Goal: Information Seeking & Learning: Learn about a topic

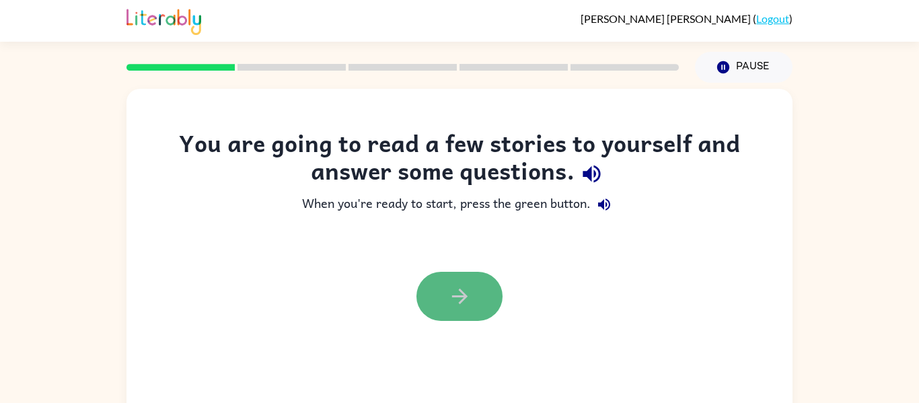
click at [453, 306] on icon "button" at bounding box center [460, 297] width 24 height 24
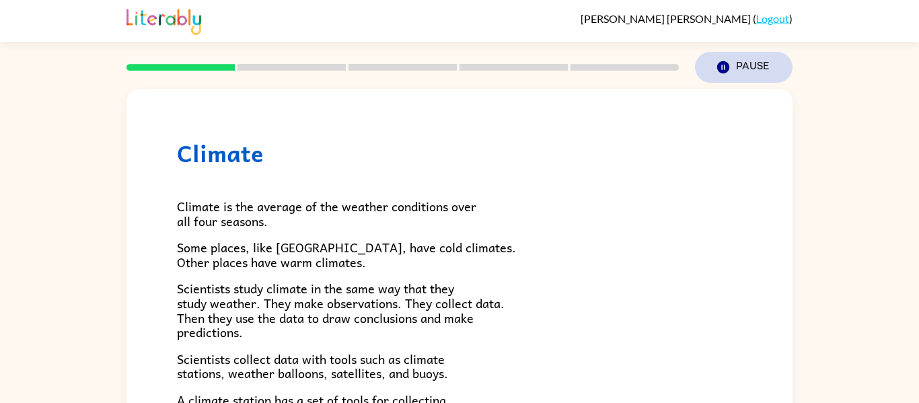
click at [722, 70] on icon "button" at bounding box center [723, 67] width 12 height 12
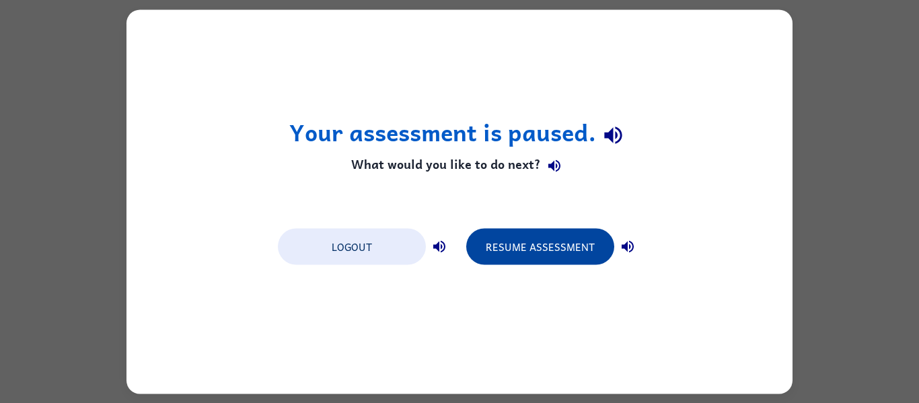
click at [504, 245] on button "Resume Assessment" at bounding box center [540, 246] width 148 height 36
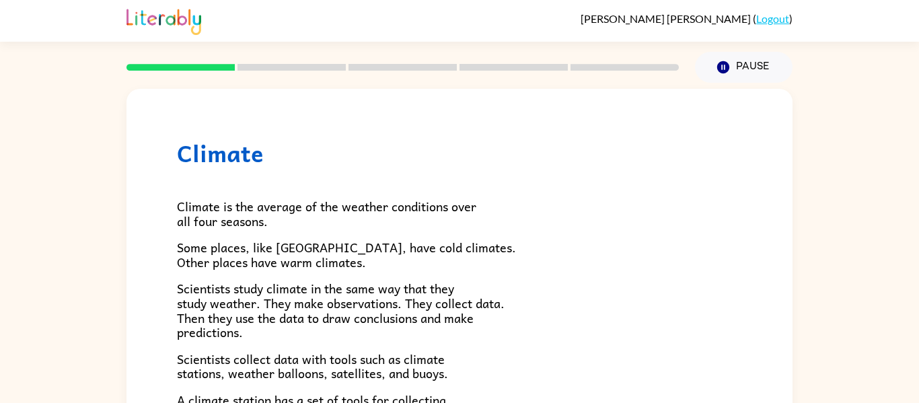
click at [292, 67] on rect at bounding box center [291, 67] width 108 height 7
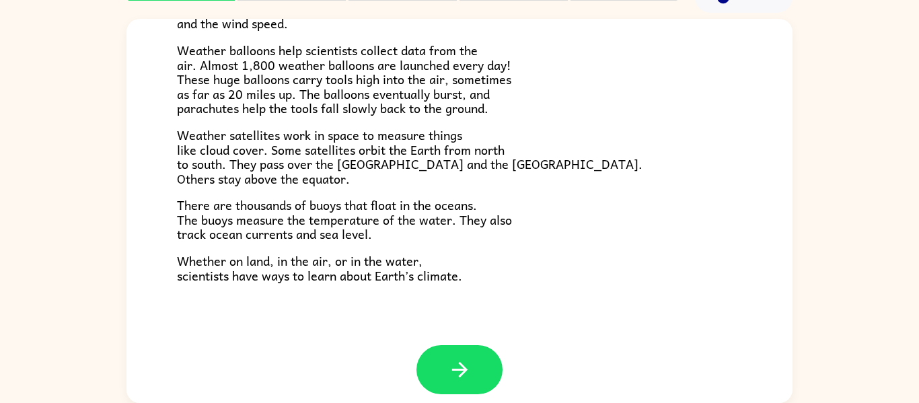
scroll to position [364, 0]
click at [468, 384] on button "button" at bounding box center [459, 370] width 86 height 49
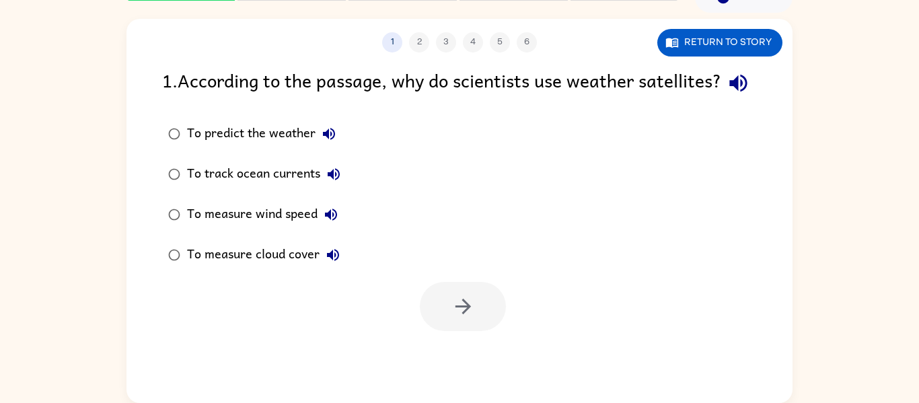
scroll to position [0, 0]
click at [245, 147] on div "To predict the weather" at bounding box center [264, 133] width 155 height 27
click at [453, 318] on icon "button" at bounding box center [463, 307] width 24 height 24
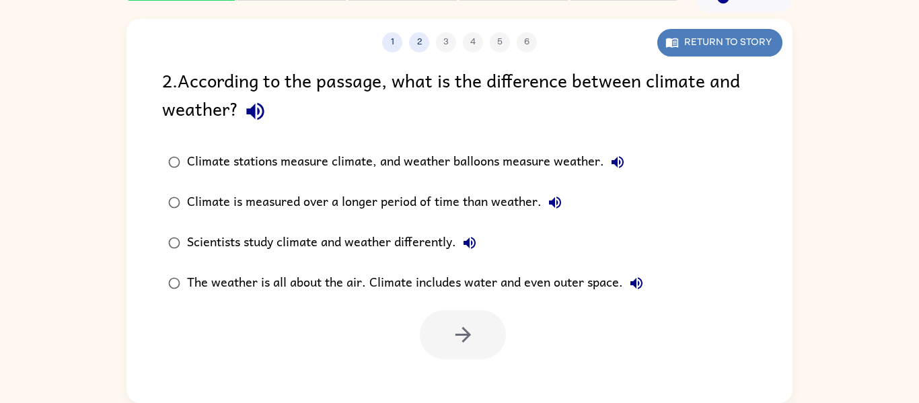
click at [675, 50] on button "Return to story" at bounding box center [719, 43] width 125 height 28
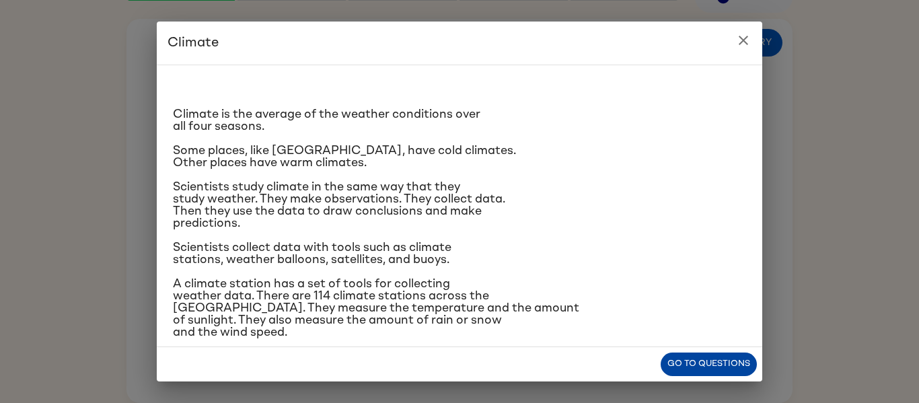
click at [714, 362] on button "Go to questions" at bounding box center [709, 364] width 96 height 24
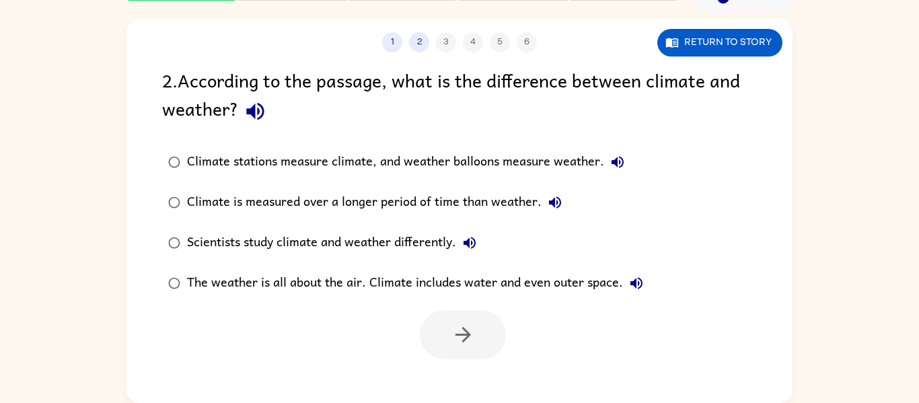
click at [322, 293] on div "The weather is all about the air. Climate includes water and even outer space." at bounding box center [418, 283] width 463 height 27
click at [442, 324] on button "button" at bounding box center [463, 334] width 86 height 49
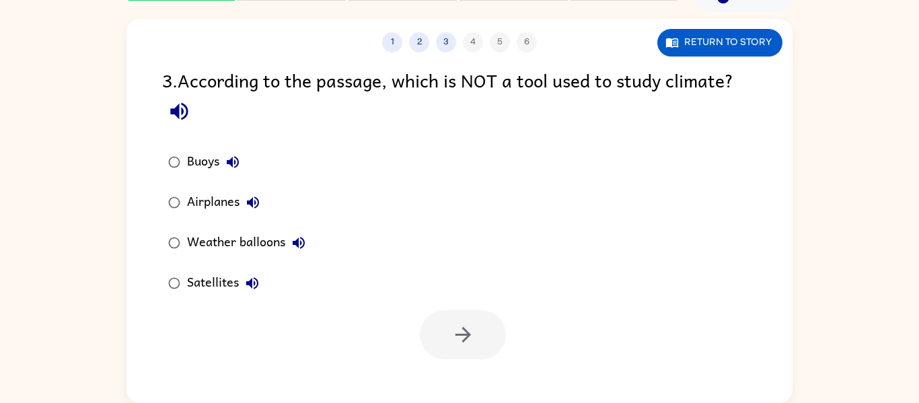
click at [218, 207] on div "Airplanes" at bounding box center [226, 202] width 79 height 27
click at [443, 327] on button "button" at bounding box center [463, 334] width 86 height 49
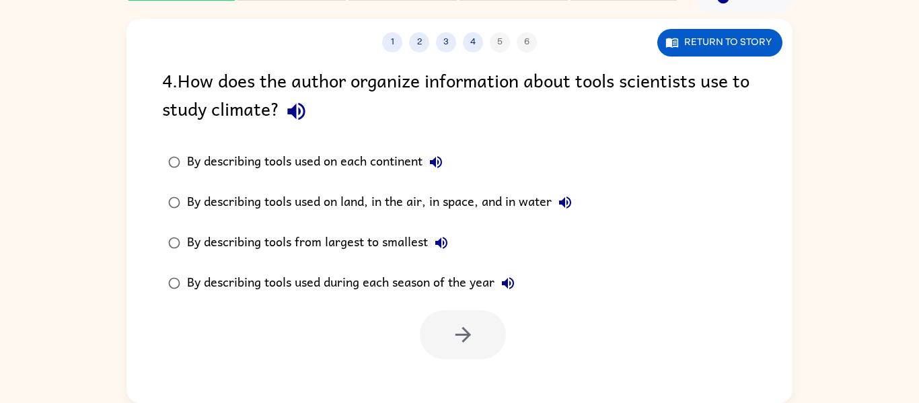
click at [352, 196] on div "By describing tools used on land, in the air, in space, and in water" at bounding box center [383, 202] width 392 height 27
click at [456, 330] on icon "button" at bounding box center [463, 335] width 24 height 24
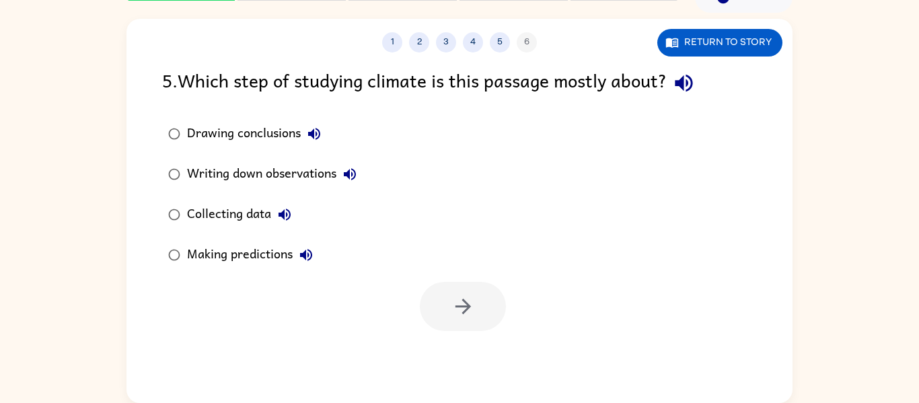
click at [242, 180] on div "Writing down observations" at bounding box center [275, 174] width 176 height 27
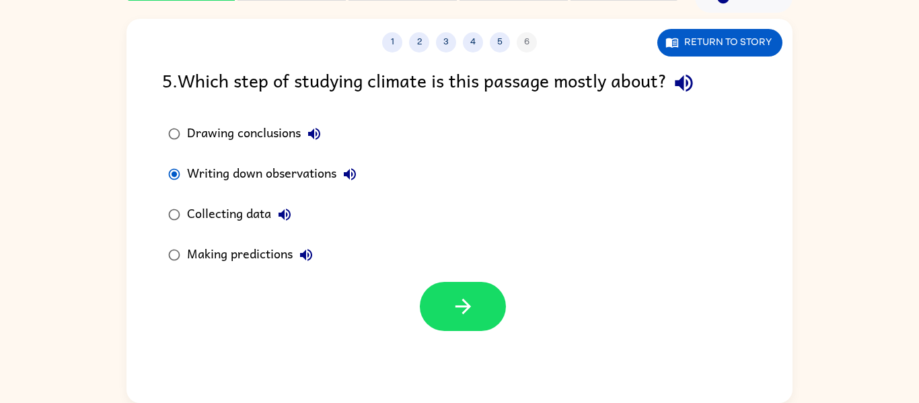
click at [250, 221] on div "Collecting data" at bounding box center [242, 214] width 111 height 27
click at [261, 181] on div "Writing down observations" at bounding box center [275, 174] width 176 height 27
click at [453, 323] on button "button" at bounding box center [463, 306] width 86 height 49
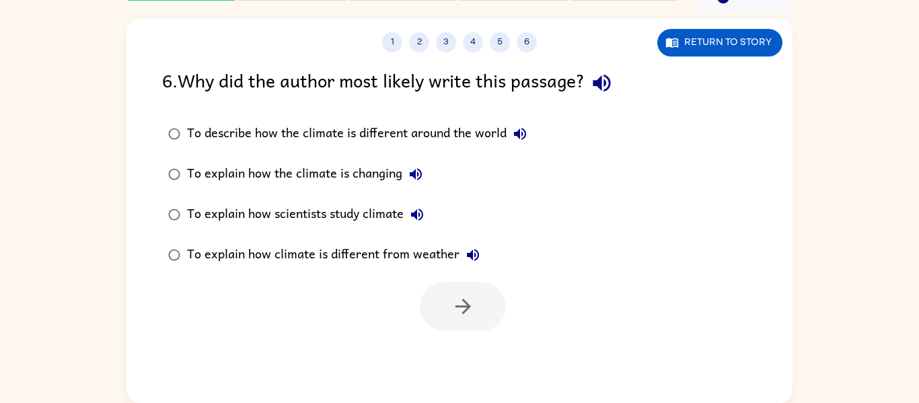
click at [429, 269] on label "To explain how climate is different from weather" at bounding box center [347, 255] width 385 height 40
click at [441, 306] on button "button" at bounding box center [463, 306] width 86 height 49
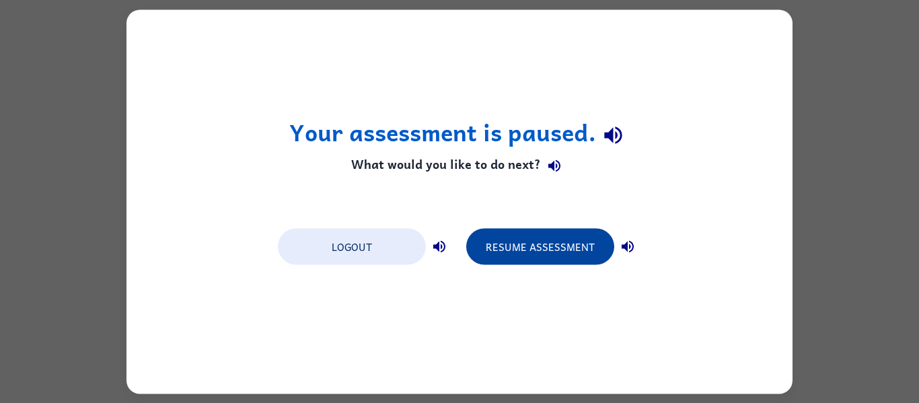
click at [542, 248] on button "Resume Assessment" at bounding box center [540, 246] width 148 height 36
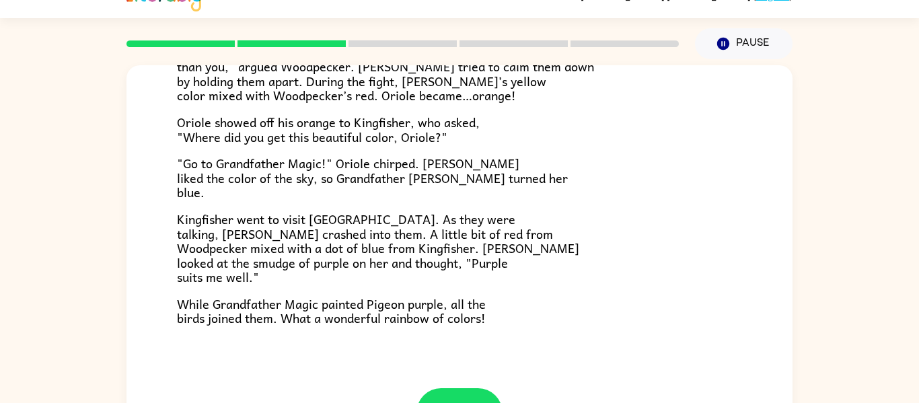
scroll to position [347, 0]
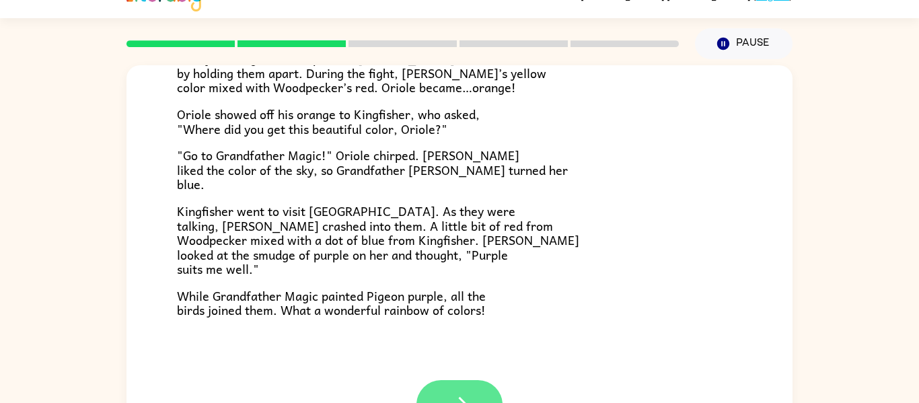
click at [476, 394] on button "button" at bounding box center [459, 404] width 86 height 49
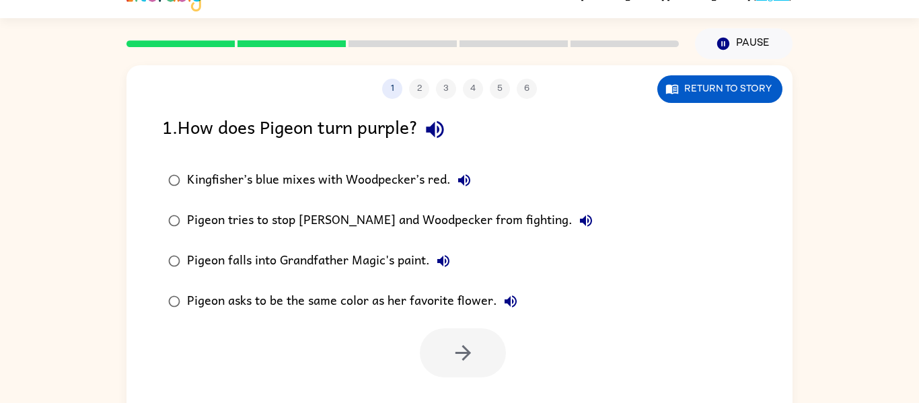
scroll to position [0, 0]
click at [371, 183] on div "Kingfisher’s blue mixes with Woodpecker’s red." at bounding box center [332, 180] width 291 height 27
click at [438, 345] on button "button" at bounding box center [463, 352] width 86 height 49
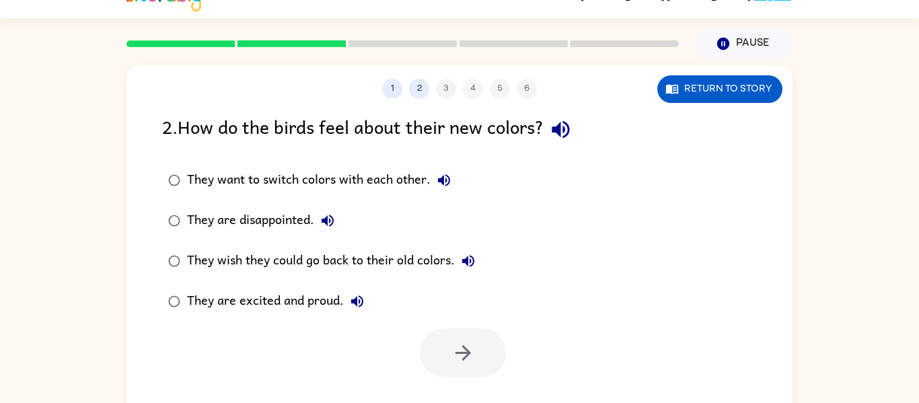
click at [566, 121] on icon "button" at bounding box center [561, 130] width 24 height 24
click at [445, 183] on icon "button" at bounding box center [444, 180] width 16 height 16
click at [331, 221] on icon "button" at bounding box center [328, 221] width 12 height 12
click at [462, 260] on icon "button" at bounding box center [468, 261] width 16 height 16
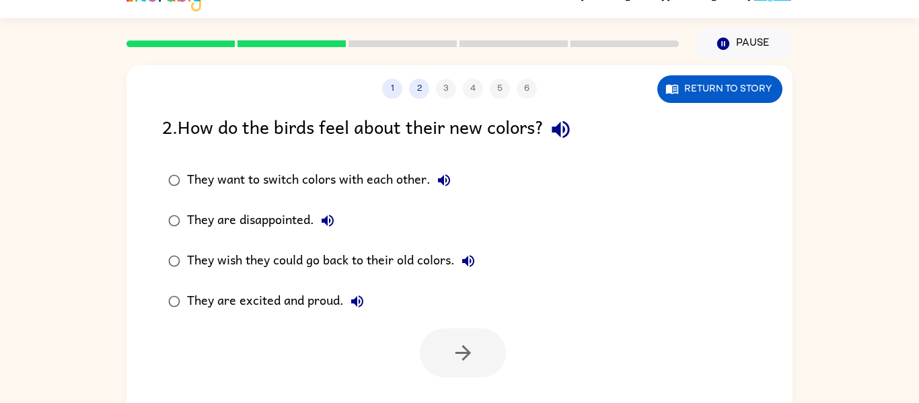
click at [359, 297] on icon "button" at bounding box center [357, 301] width 16 height 16
click at [438, 181] on icon "button" at bounding box center [444, 180] width 16 height 16
click at [350, 301] on icon "button" at bounding box center [357, 301] width 16 height 16
click at [287, 301] on div "They are excited and proud." at bounding box center [279, 301] width 184 height 27
click at [458, 334] on button "button" at bounding box center [463, 352] width 86 height 49
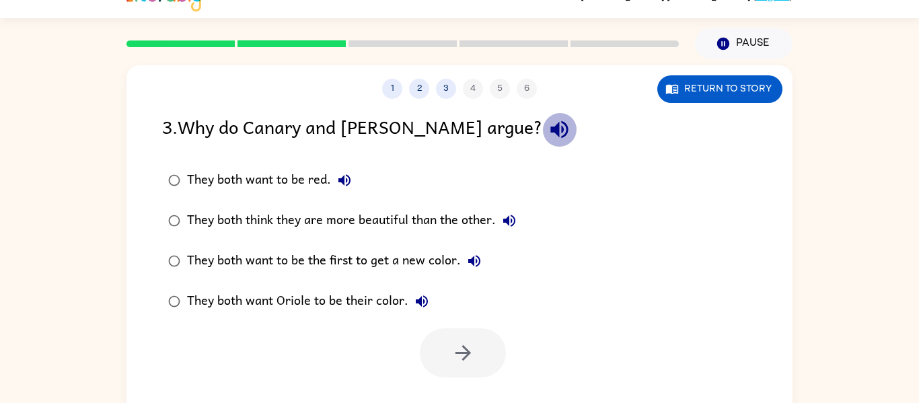
click at [550, 127] on icon "button" at bounding box center [558, 129] width 17 height 17
click at [352, 176] on icon "button" at bounding box center [344, 180] width 16 height 16
click at [477, 219] on div "They both think they are more beautiful than the other." at bounding box center [355, 220] width 336 height 27
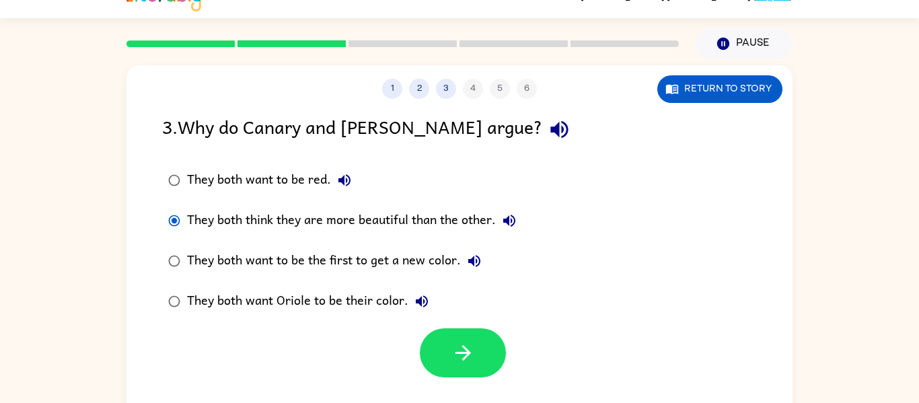
click at [504, 217] on icon "button" at bounding box center [509, 221] width 16 height 16
click at [472, 256] on icon "button" at bounding box center [474, 261] width 16 height 16
click at [429, 297] on icon "button" at bounding box center [422, 301] width 16 height 16
click at [515, 348] on div at bounding box center [459, 350] width 666 height 56
click at [478, 357] on button "button" at bounding box center [463, 352] width 86 height 49
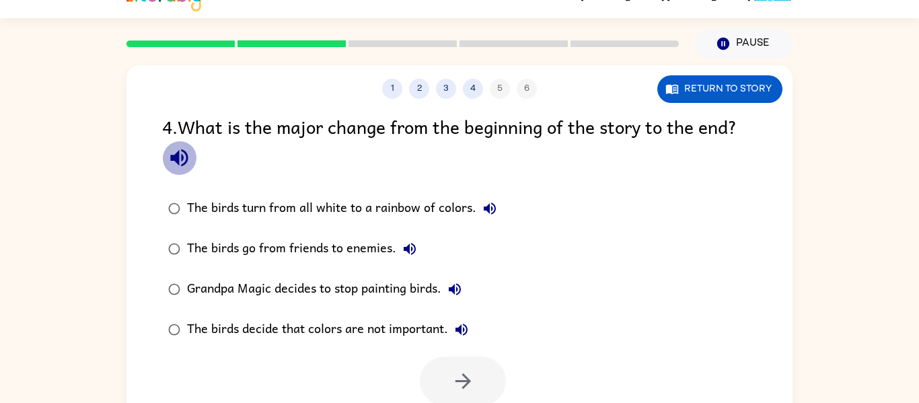
click at [189, 151] on icon "button" at bounding box center [179, 158] width 24 height 24
click at [486, 204] on icon "button" at bounding box center [490, 208] width 16 height 16
click at [408, 245] on icon "button" at bounding box center [410, 249] width 12 height 12
click at [418, 207] on div "The birds turn from all white to a rainbow of colors." at bounding box center [345, 208] width 316 height 27
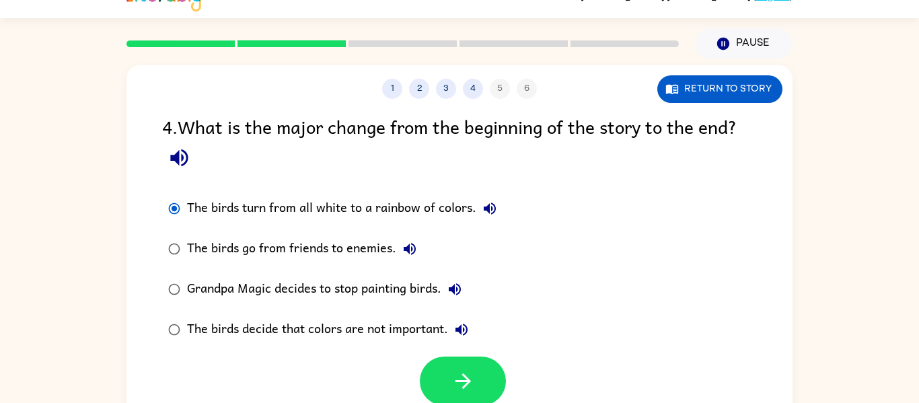
click at [461, 287] on icon "button" at bounding box center [455, 289] width 16 height 16
click at [462, 329] on icon "button" at bounding box center [461, 330] width 12 height 12
click at [467, 384] on icon "button" at bounding box center [462, 380] width 15 height 15
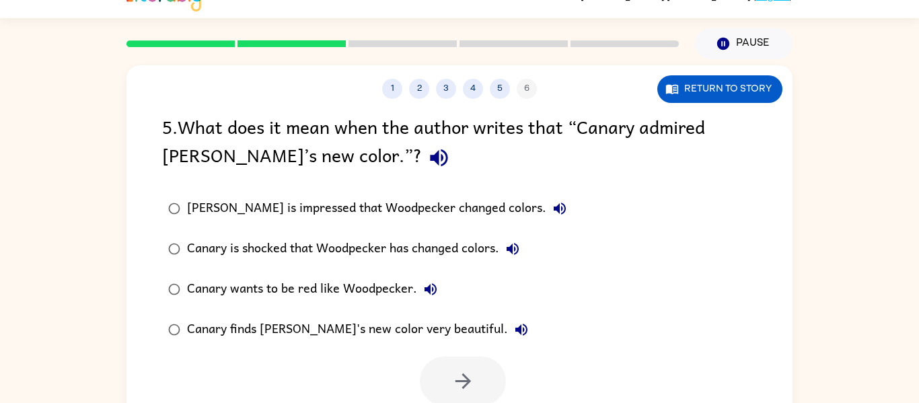
click at [422, 163] on button "button" at bounding box center [439, 158] width 34 height 34
click at [554, 207] on icon "button" at bounding box center [560, 208] width 12 height 12
click at [519, 243] on icon "button" at bounding box center [513, 249] width 16 height 16
click at [432, 286] on icon "button" at bounding box center [430, 289] width 16 height 16
click at [513, 329] on icon "button" at bounding box center [521, 330] width 16 height 16
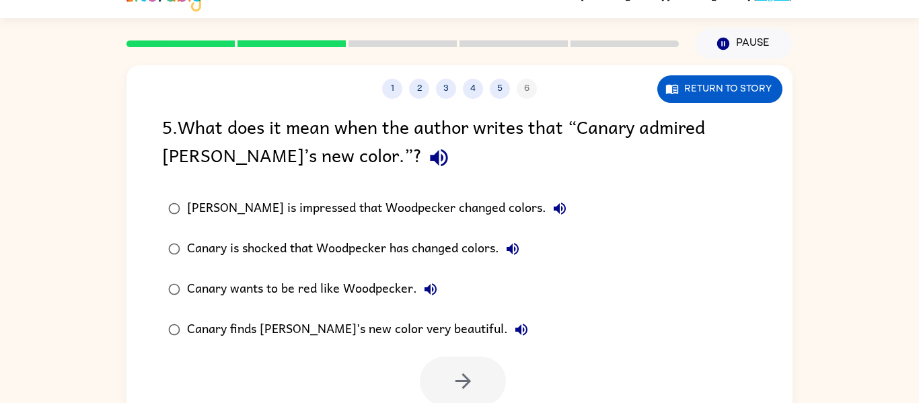
click at [435, 216] on div "[PERSON_NAME] is impressed that Woodpecker changed colors." at bounding box center [380, 208] width 386 height 27
click at [474, 384] on icon "button" at bounding box center [463, 381] width 24 height 24
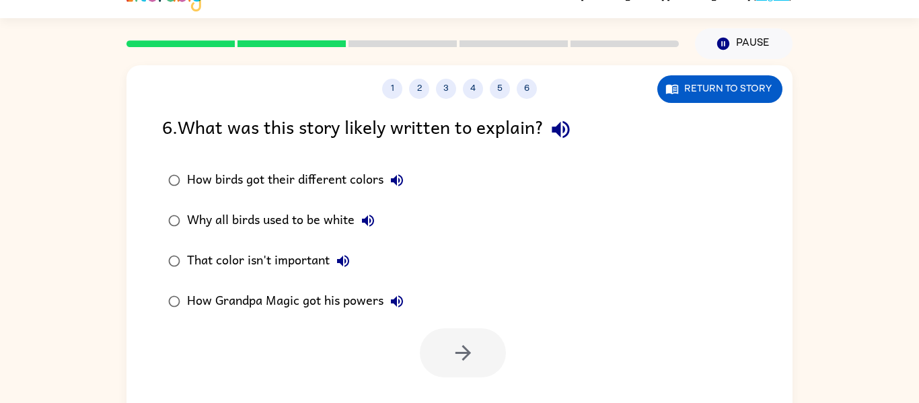
click at [560, 131] on icon "button" at bounding box center [560, 129] width 17 height 17
click at [398, 177] on icon "button" at bounding box center [397, 180] width 16 height 16
click at [369, 217] on icon "button" at bounding box center [368, 221] width 16 height 16
click at [350, 256] on icon "button" at bounding box center [343, 261] width 16 height 16
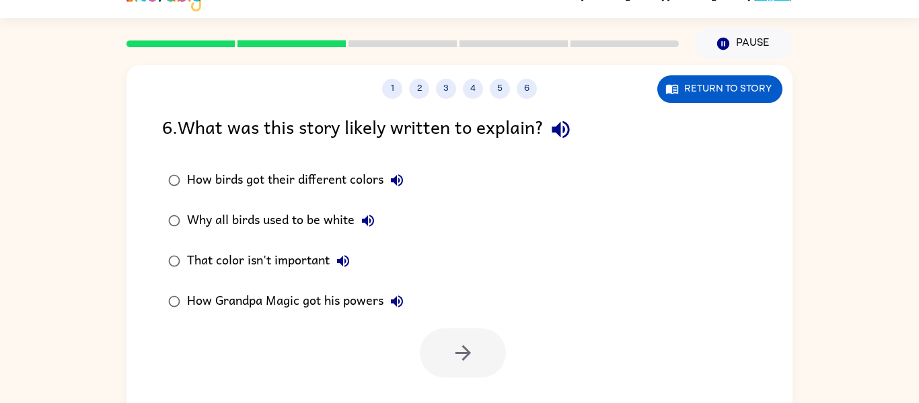
click at [406, 294] on button "How Grandpa Magic got his powers" at bounding box center [396, 301] width 27 height 27
click at [392, 178] on icon "button" at bounding box center [397, 180] width 12 height 12
click at [365, 181] on div "How birds got their different colors" at bounding box center [298, 180] width 223 height 27
click at [477, 340] on button "button" at bounding box center [463, 352] width 86 height 49
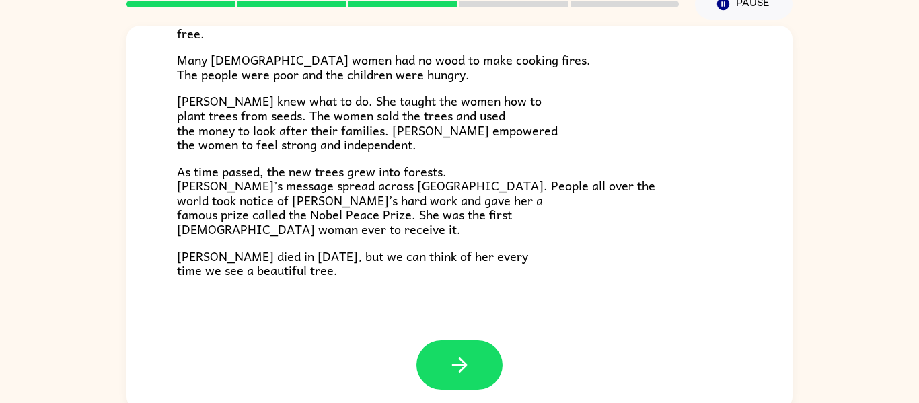
scroll to position [70, 0]
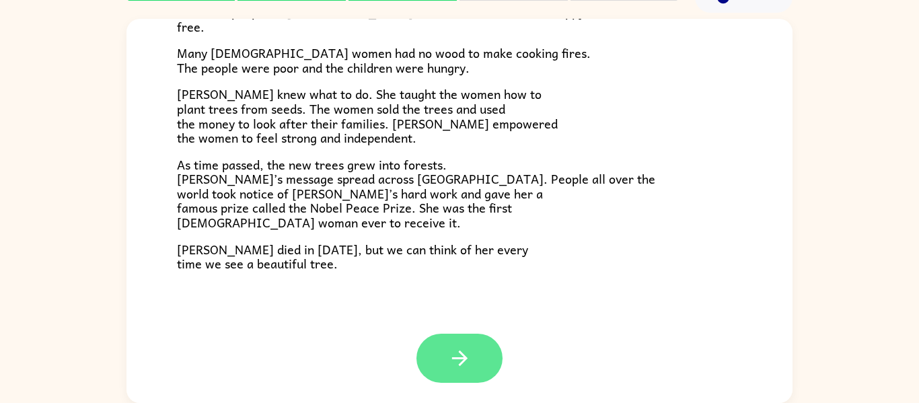
click at [476, 350] on button "button" at bounding box center [459, 358] width 86 height 49
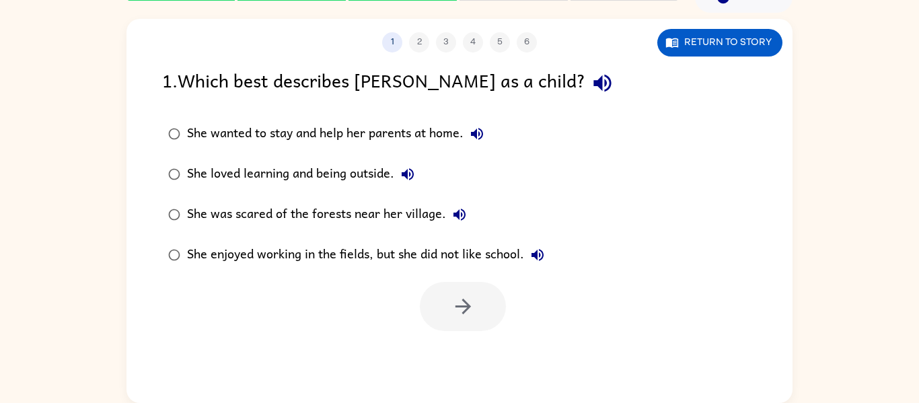
scroll to position [0, 0]
click at [593, 83] on icon "button" at bounding box center [601, 83] width 17 height 17
click at [478, 130] on icon "button" at bounding box center [477, 134] width 12 height 12
click at [413, 177] on icon "button" at bounding box center [408, 174] width 12 height 12
click at [461, 213] on icon "button" at bounding box center [459, 215] width 16 height 16
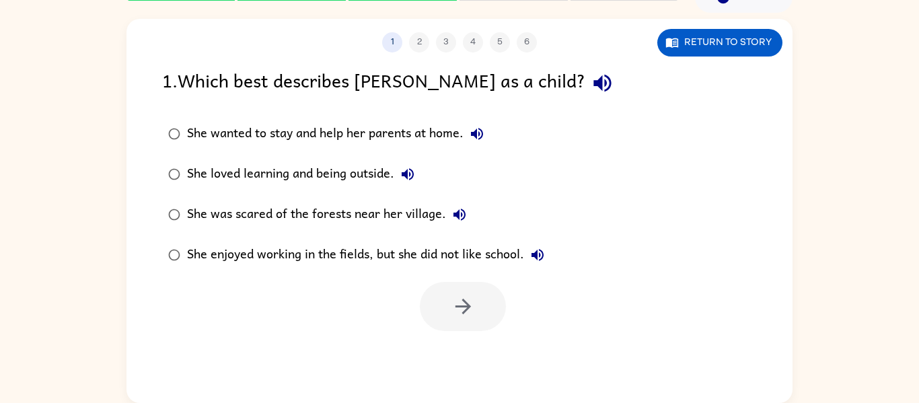
click at [542, 255] on icon "button" at bounding box center [537, 255] width 12 height 12
click at [359, 175] on div "She loved learning and being outside." at bounding box center [304, 174] width 234 height 27
click at [456, 313] on icon "button" at bounding box center [463, 307] width 24 height 24
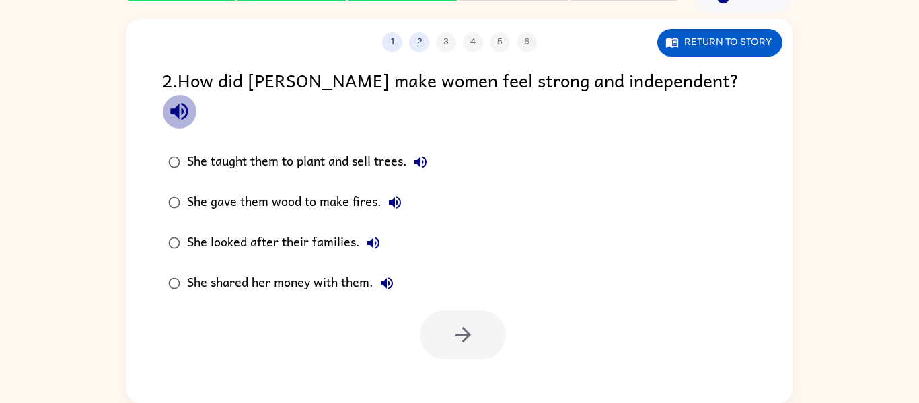
click at [191, 100] on icon "button" at bounding box center [179, 112] width 24 height 24
click at [418, 156] on icon "button" at bounding box center [420, 162] width 12 height 12
click at [373, 235] on icon "button" at bounding box center [373, 243] width 16 height 16
click at [375, 229] on button "She looked after their families." at bounding box center [373, 242] width 27 height 27
click at [386, 277] on icon "button" at bounding box center [387, 283] width 12 height 12
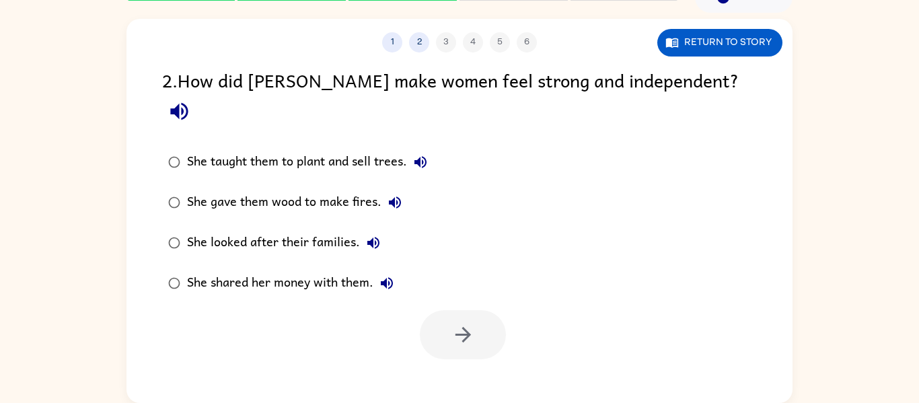
click at [300, 149] on div "She taught them to plant and sell trees." at bounding box center [310, 162] width 247 height 27
click at [454, 323] on icon "button" at bounding box center [463, 335] width 24 height 24
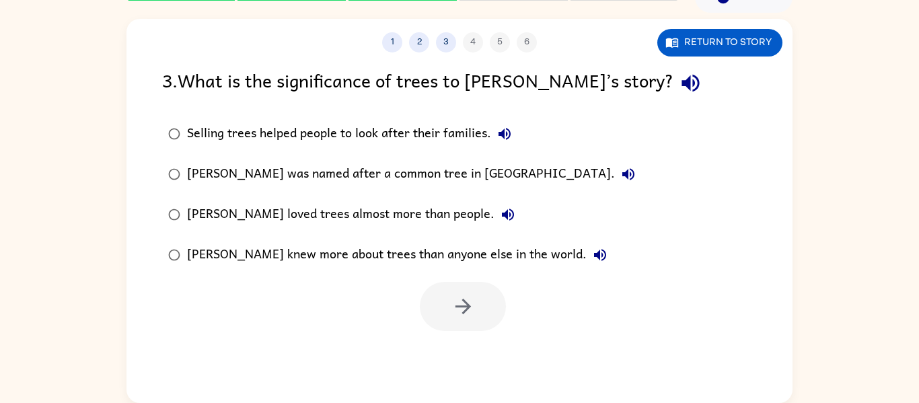
click at [679, 82] on icon "button" at bounding box center [691, 83] width 24 height 24
click at [507, 139] on icon "button" at bounding box center [504, 134] width 12 height 12
click at [496, 164] on div "[PERSON_NAME] was named after a common tree in [GEOGRAPHIC_DATA]." at bounding box center [414, 174] width 455 height 27
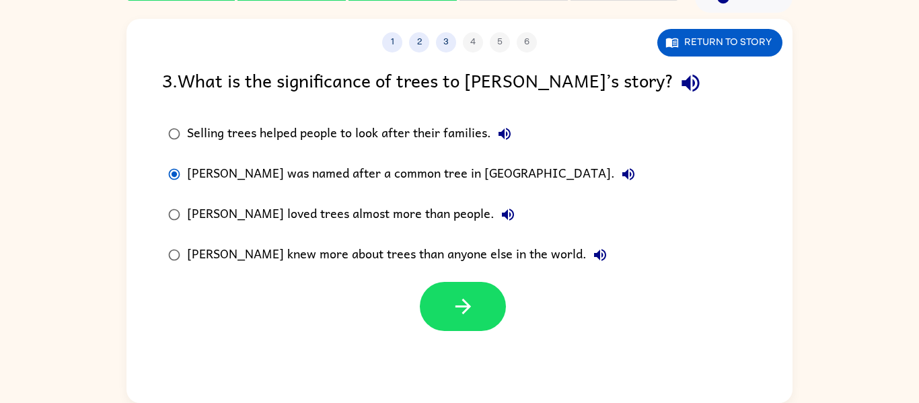
click at [620, 176] on icon "button" at bounding box center [628, 174] width 16 height 16
click at [500, 221] on icon "button" at bounding box center [508, 215] width 16 height 16
click at [592, 260] on icon "button" at bounding box center [600, 255] width 16 height 16
click at [410, 141] on div "Selling trees helped people to look after their families." at bounding box center [352, 133] width 331 height 27
click at [456, 315] on icon "button" at bounding box center [463, 307] width 24 height 24
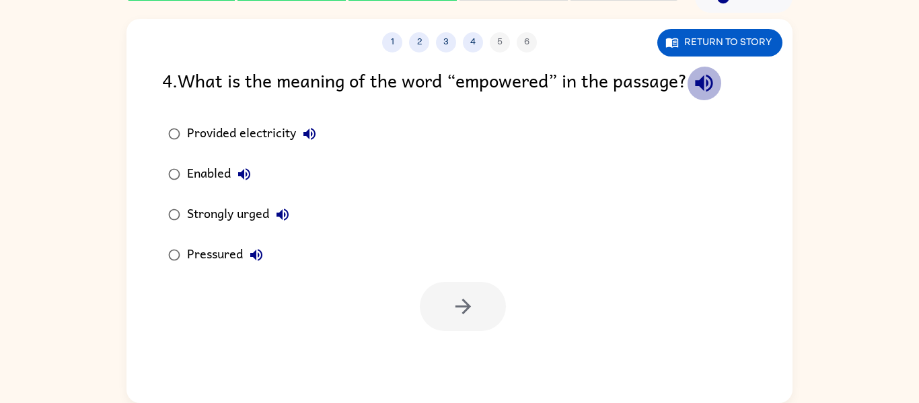
click at [705, 89] on icon "button" at bounding box center [704, 83] width 24 height 24
click at [306, 139] on icon "button" at bounding box center [309, 134] width 16 height 16
click at [694, 48] on button "Return to story" at bounding box center [719, 43] width 125 height 28
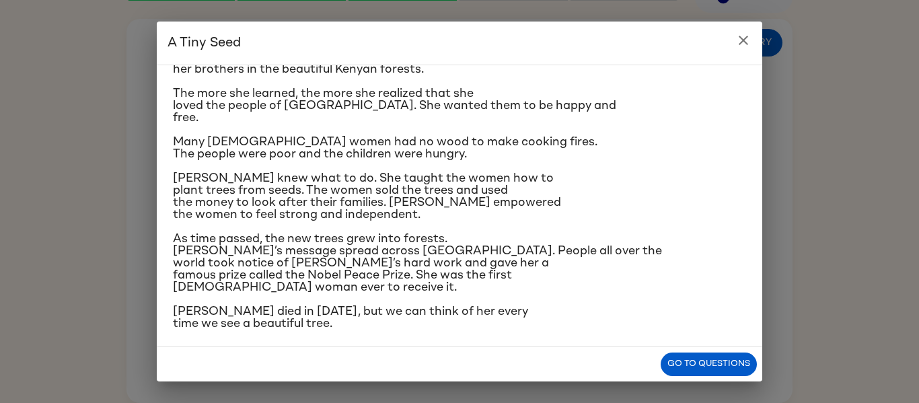
scroll to position [225, 0]
click at [753, 42] on button "close" at bounding box center [743, 40] width 27 height 27
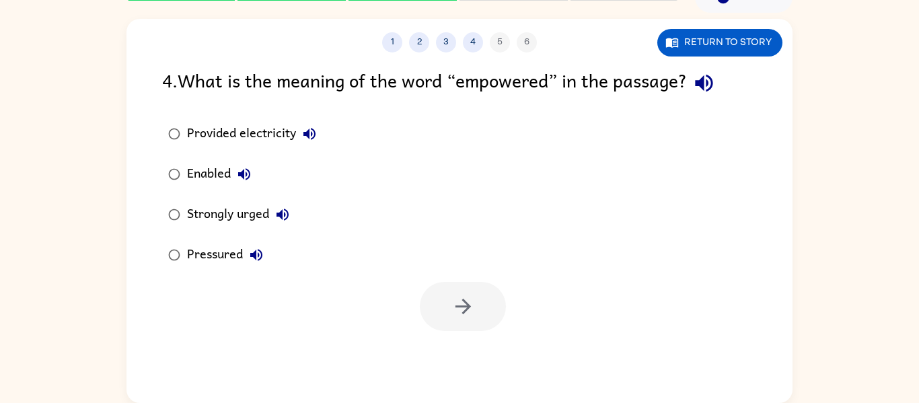
click at [312, 129] on icon "button" at bounding box center [309, 134] width 12 height 12
click at [307, 137] on icon "button" at bounding box center [309, 134] width 12 height 12
click at [308, 138] on icon "button" at bounding box center [309, 134] width 12 height 12
click at [251, 186] on div "Enabled" at bounding box center [222, 174] width 71 height 27
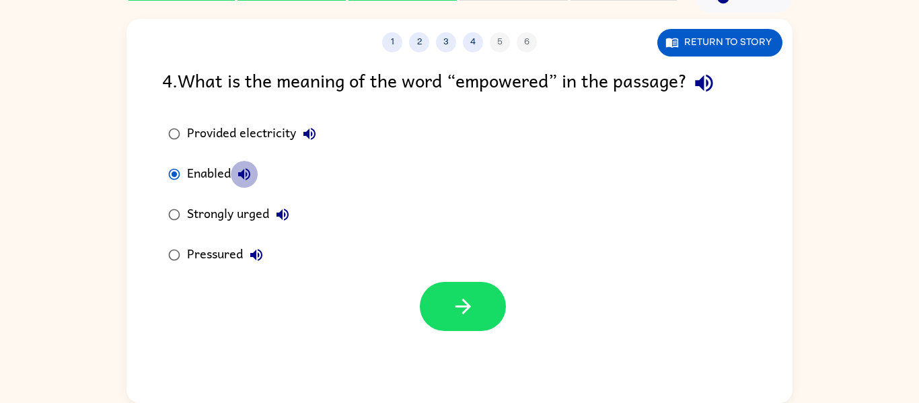
click at [244, 170] on icon "button" at bounding box center [244, 174] width 12 height 12
click at [278, 212] on icon "button" at bounding box center [282, 215] width 16 height 16
click at [258, 258] on icon "button" at bounding box center [256, 255] width 16 height 16
click at [249, 126] on div "Provided electricity" at bounding box center [255, 133] width 136 height 27
click at [717, 44] on button "Return to story" at bounding box center [719, 43] width 125 height 28
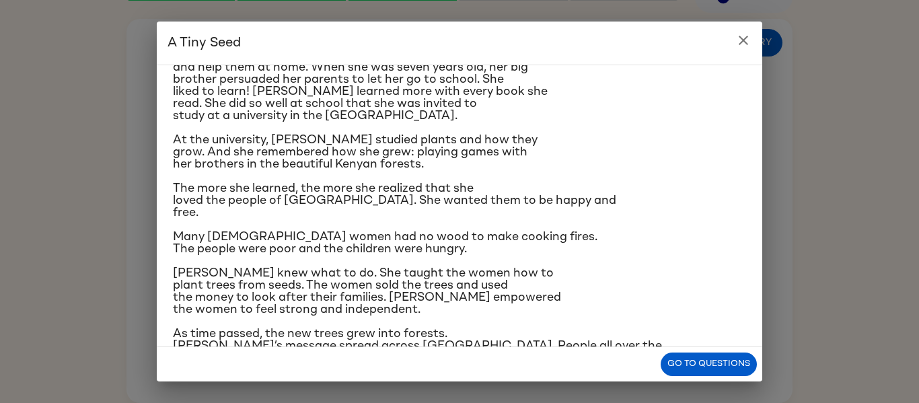
scroll to position [137, 0]
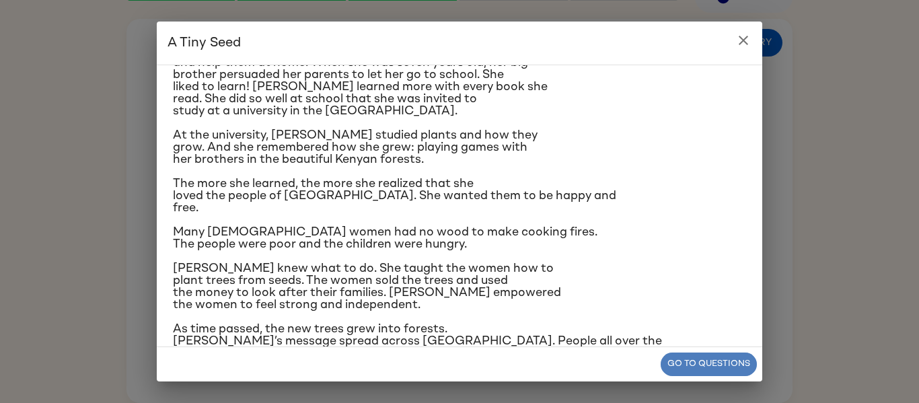
click at [704, 359] on button "Go to questions" at bounding box center [709, 364] width 96 height 24
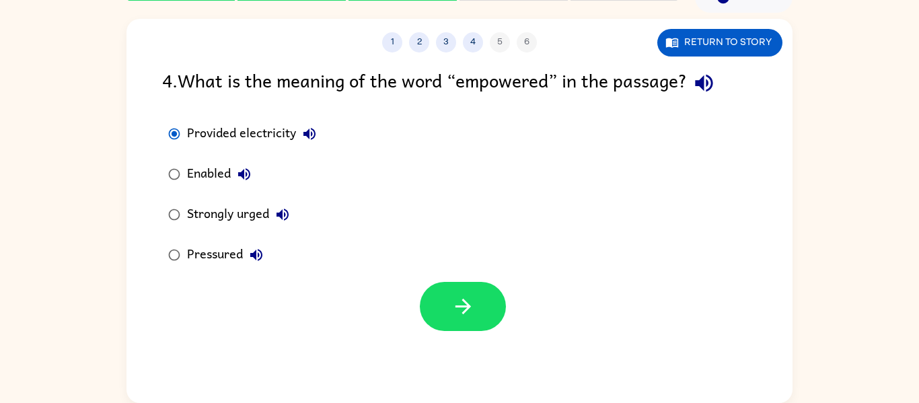
click at [211, 178] on div "Enabled" at bounding box center [222, 174] width 71 height 27
click at [467, 299] on icon "button" at bounding box center [463, 307] width 24 height 24
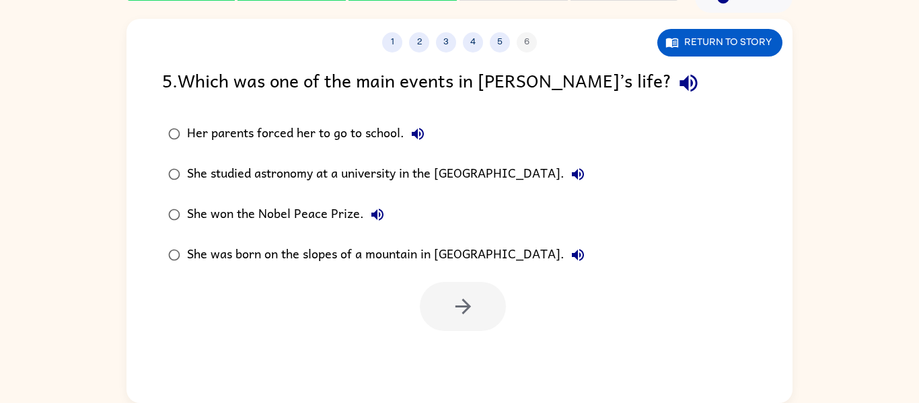
click at [679, 83] on icon "button" at bounding box center [687, 83] width 17 height 17
click at [417, 129] on icon "button" at bounding box center [418, 134] width 12 height 12
click at [591, 170] on button "She studied astronomy at a university in the [GEOGRAPHIC_DATA]." at bounding box center [577, 174] width 27 height 27
click at [377, 213] on icon "button" at bounding box center [377, 215] width 12 height 12
click at [572, 253] on icon "button" at bounding box center [578, 255] width 12 height 12
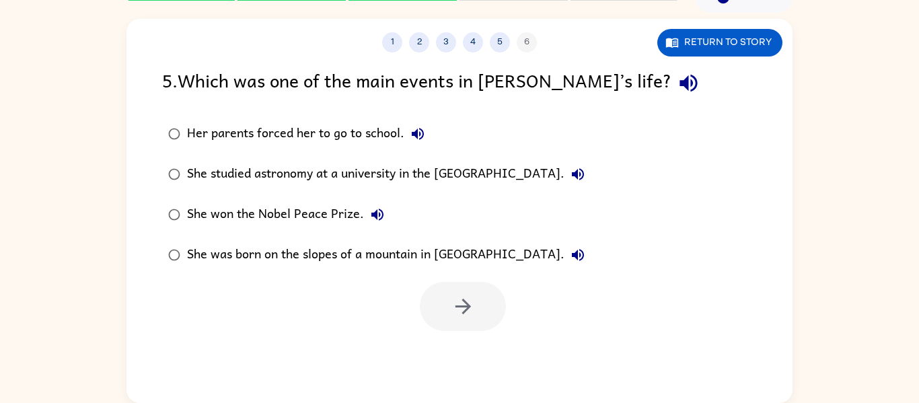
click at [333, 219] on div "She won the Nobel Peace Prize." at bounding box center [289, 214] width 204 height 27
click at [432, 297] on button "button" at bounding box center [463, 306] width 86 height 49
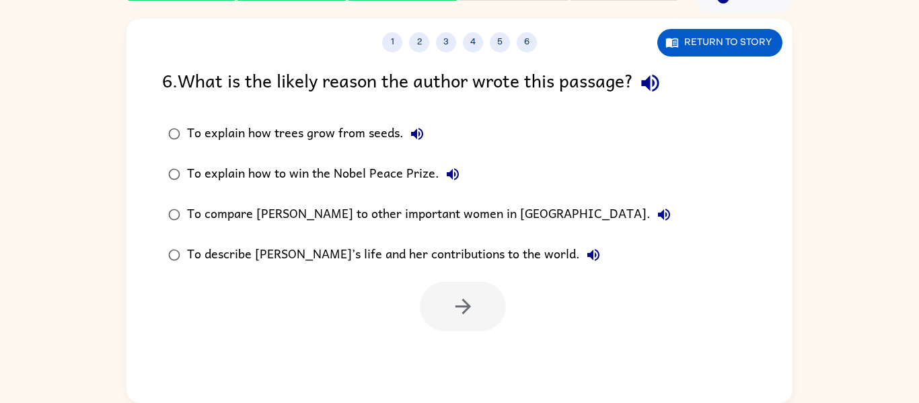
click at [659, 84] on icon "button" at bounding box center [649, 83] width 17 height 17
click at [409, 140] on icon "button" at bounding box center [417, 134] width 16 height 16
click at [449, 173] on icon "button" at bounding box center [453, 174] width 12 height 12
click at [656, 215] on icon "button" at bounding box center [664, 215] width 16 height 16
click at [585, 260] on icon "button" at bounding box center [593, 255] width 16 height 16
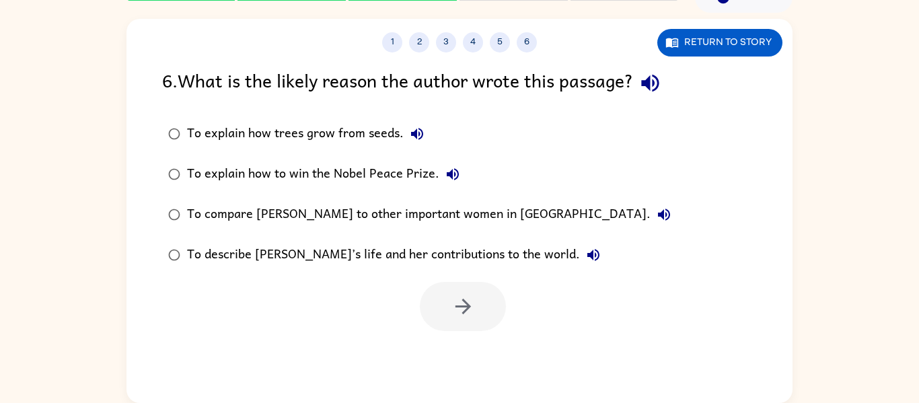
click at [450, 258] on div "To describe [PERSON_NAME]’s life and her contributions to the world." at bounding box center [397, 254] width 420 height 27
click at [455, 303] on icon "button" at bounding box center [463, 307] width 24 height 24
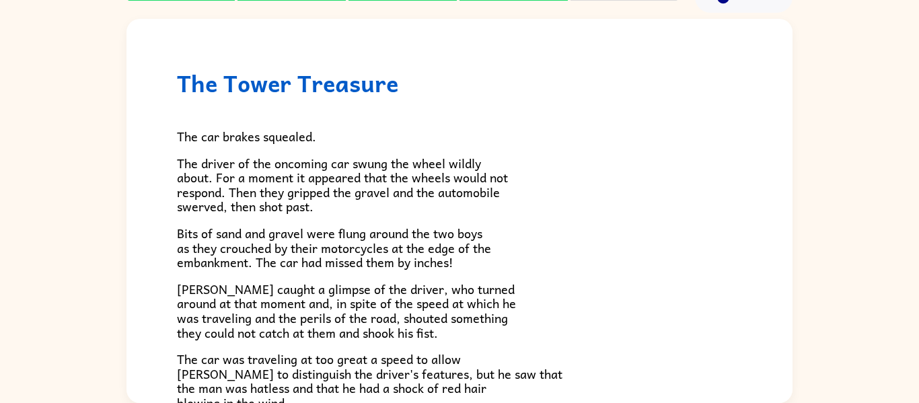
scroll to position [0, 0]
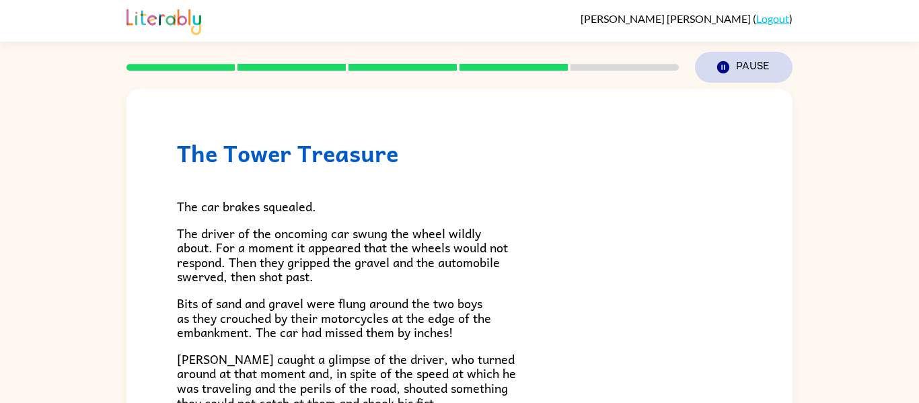
click at [727, 65] on icon "button" at bounding box center [723, 67] width 12 height 12
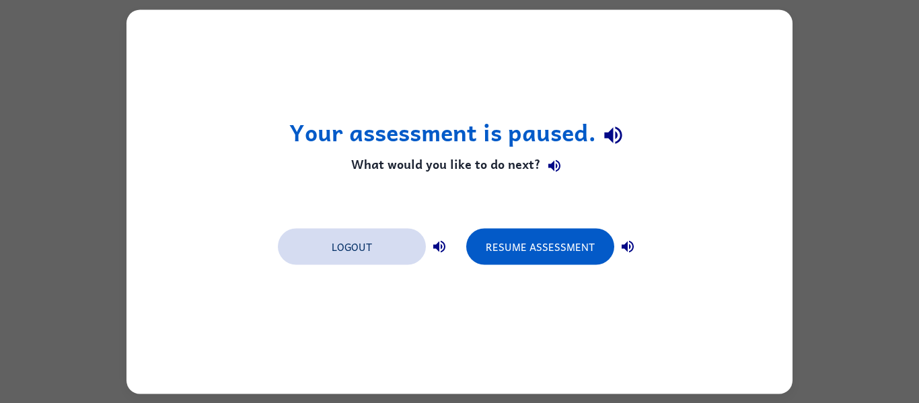
click at [389, 250] on button "Logout" at bounding box center [352, 246] width 148 height 36
